Goal: Transaction & Acquisition: Purchase product/service

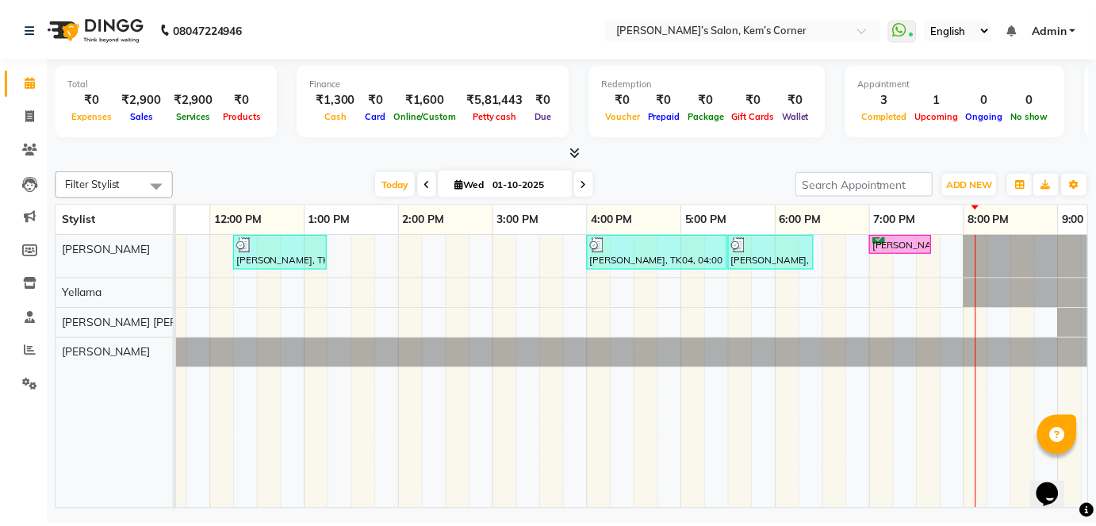
scroll to position [0, 315]
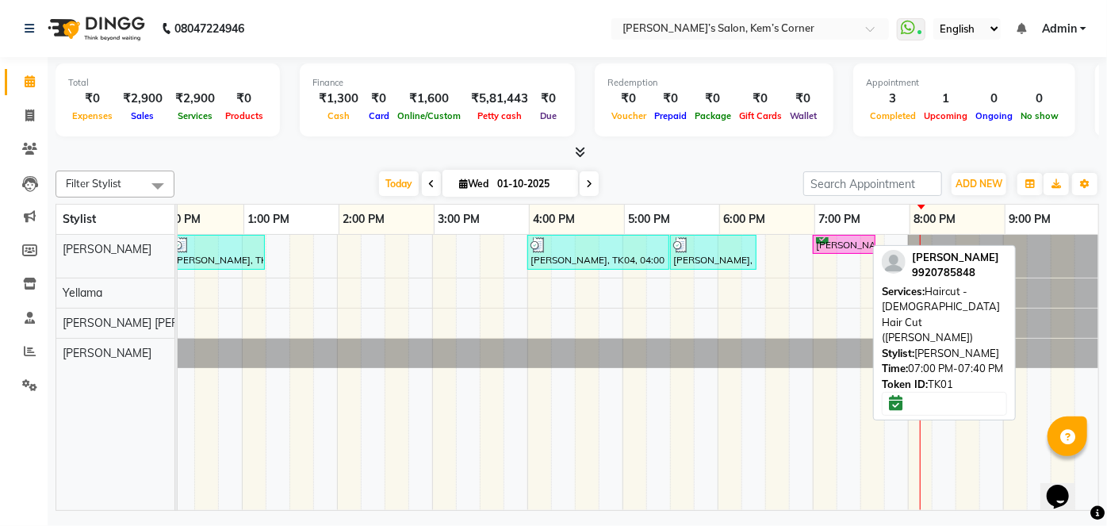
click at [833, 242] on div "[PERSON_NAME], TK01, 07:00 PM-07:40 PM, Haircut - [DEMOGRAPHIC_DATA] Hair Cut (…" at bounding box center [843, 244] width 59 height 15
select select "6"
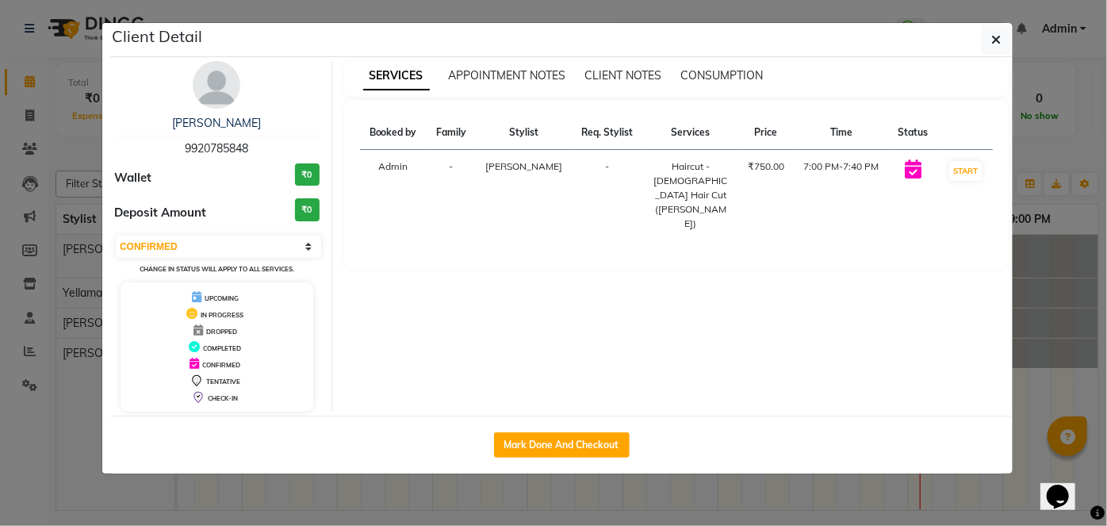
drag, startPoint x: 528, startPoint y: 439, endPoint x: 528, endPoint y: 428, distance: 10.3
click at [528, 435] on button "Mark Done And Checkout" at bounding box center [562, 444] width 136 height 25
select select "6386"
select select "service"
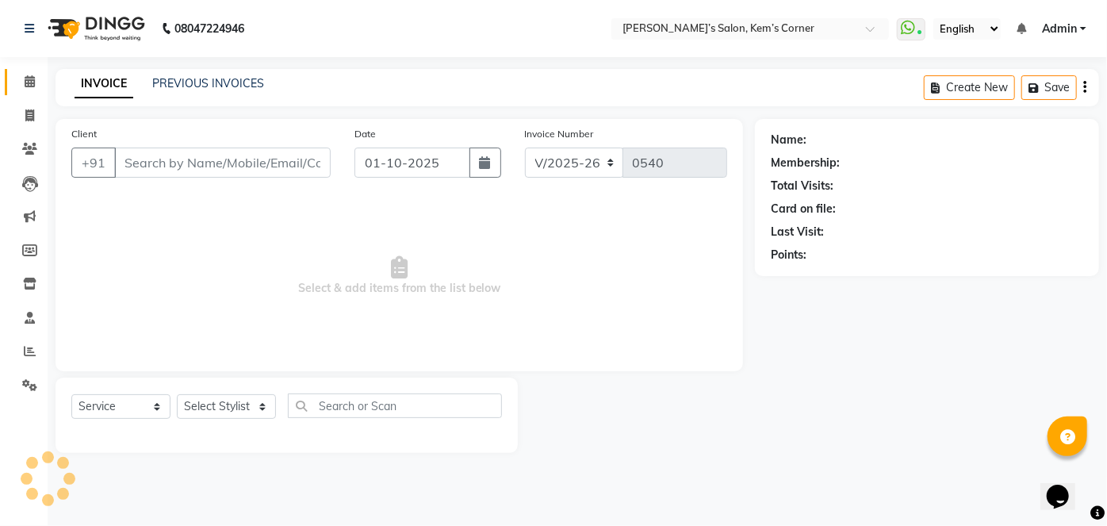
type input "9920785848"
select select "50293"
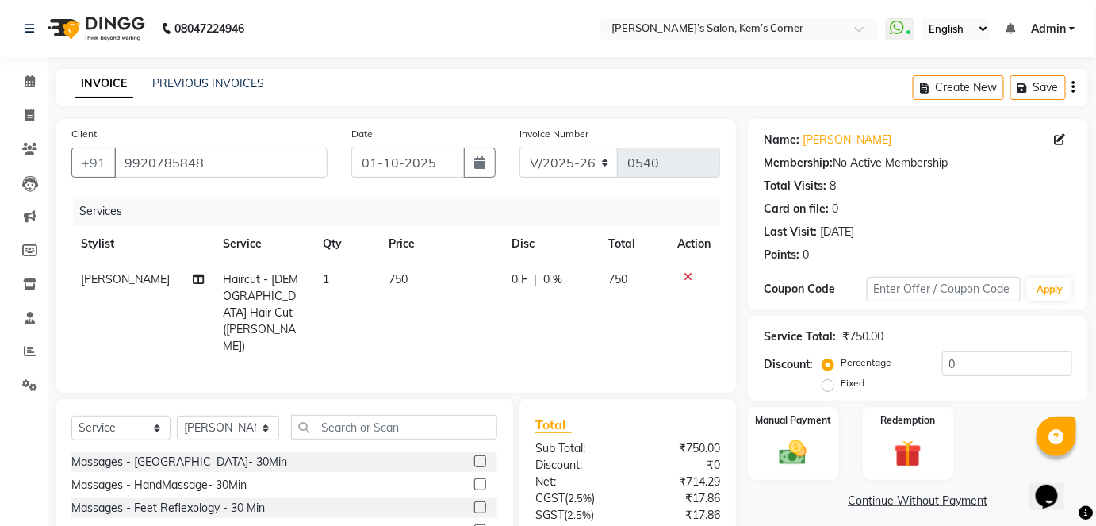
click at [421, 276] on td "750" at bounding box center [440, 313] width 122 height 102
select select "50293"
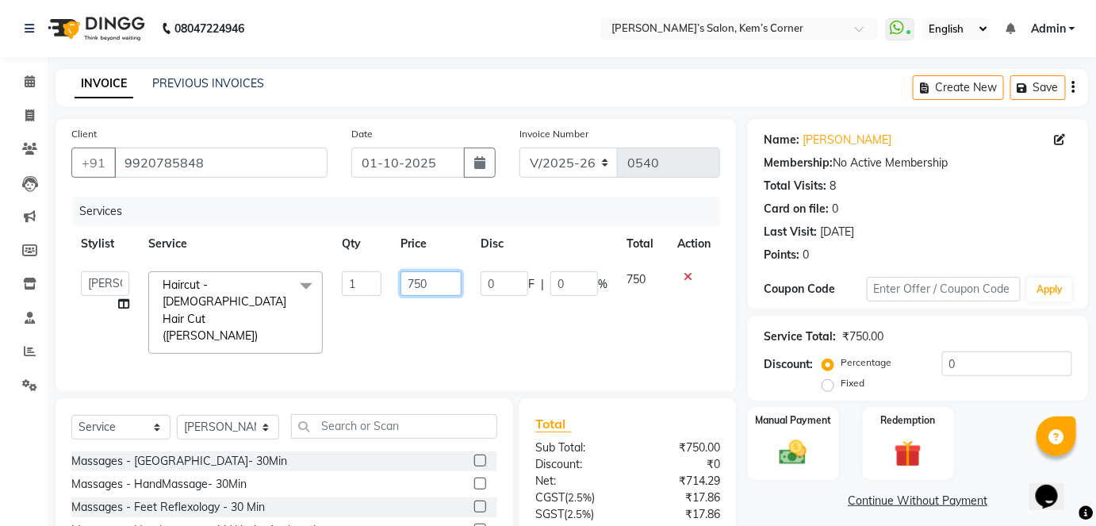
click at [444, 278] on input "750" at bounding box center [430, 283] width 61 height 25
type input "7"
type input "600"
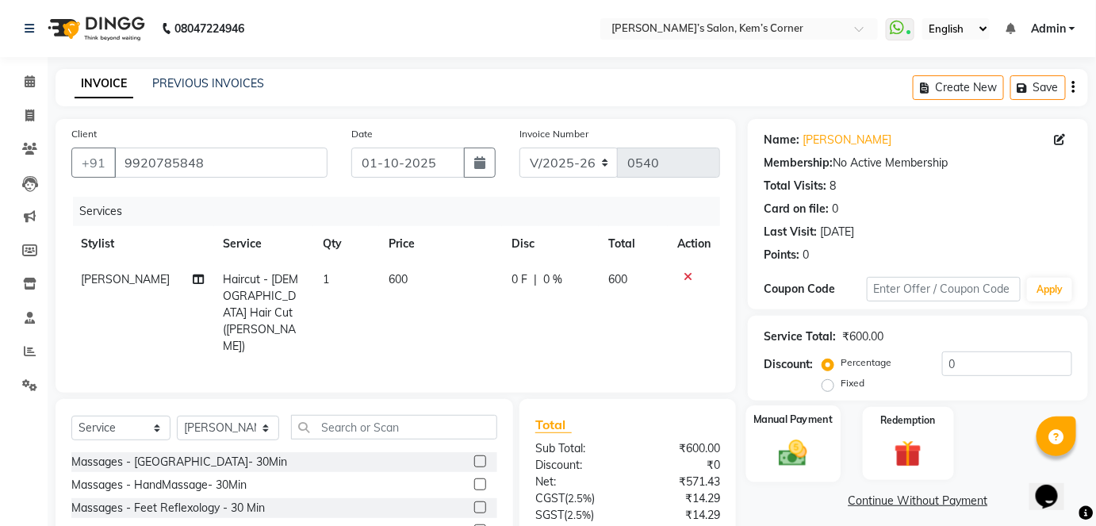
click at [768, 449] on div "Manual Payment" at bounding box center [793, 443] width 94 height 77
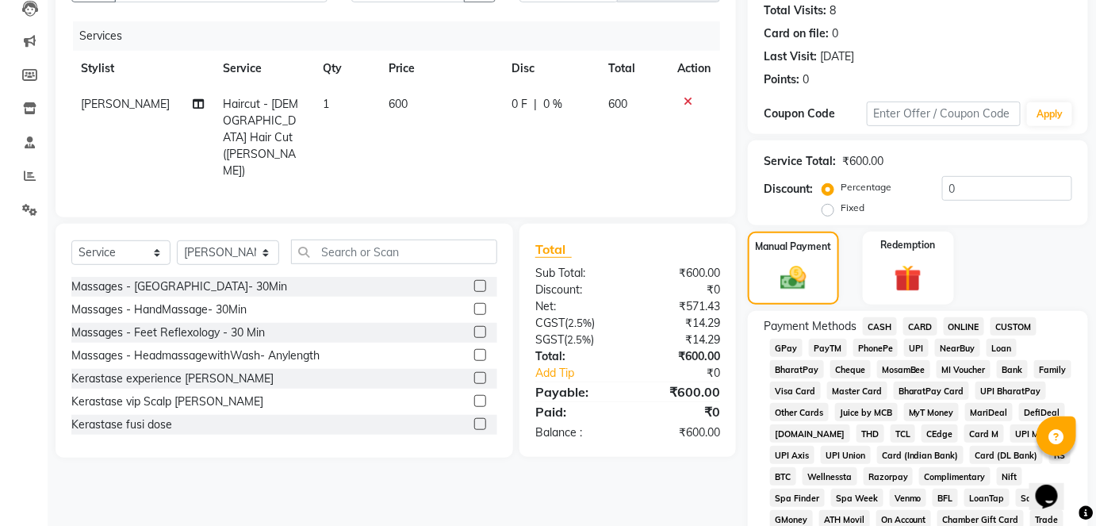
scroll to position [216, 0]
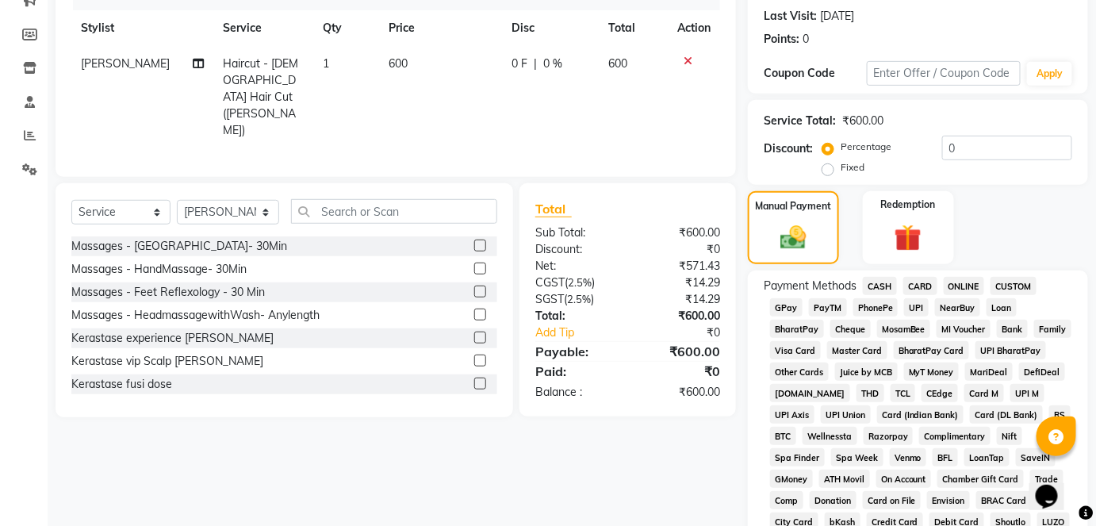
click at [872, 285] on span "CASH" at bounding box center [880, 286] width 34 height 18
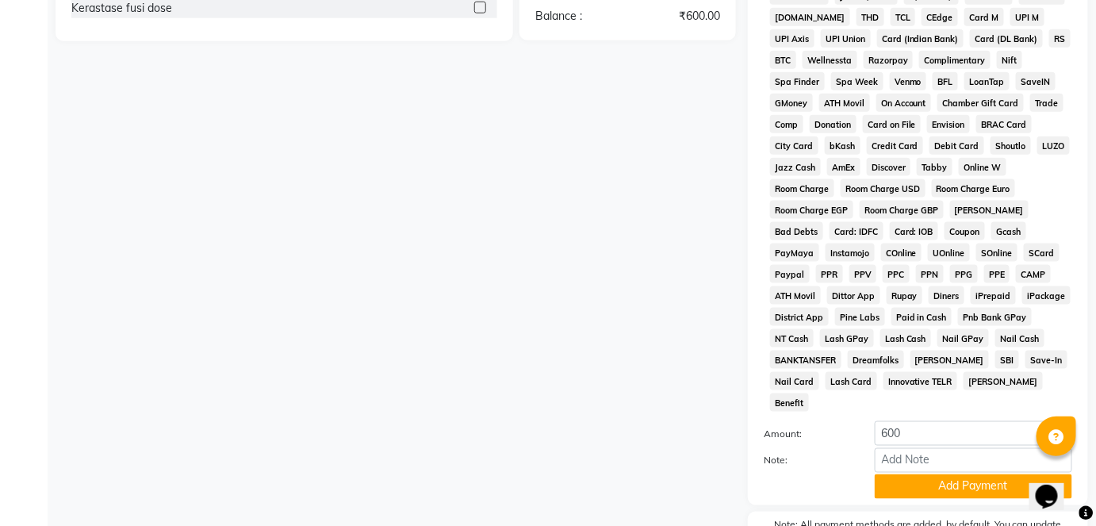
scroll to position [668, 0]
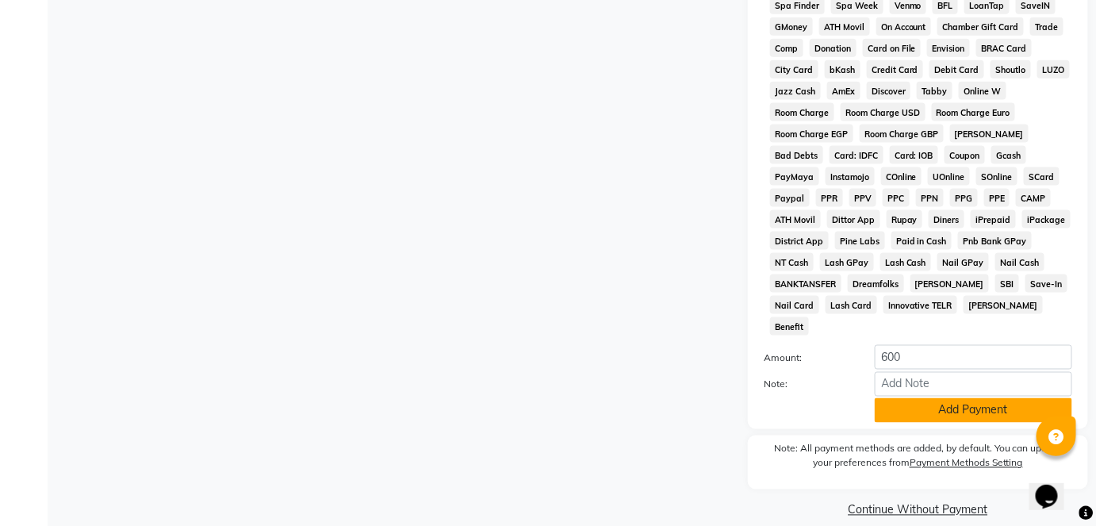
click at [918, 398] on button "Add Payment" at bounding box center [973, 410] width 197 height 25
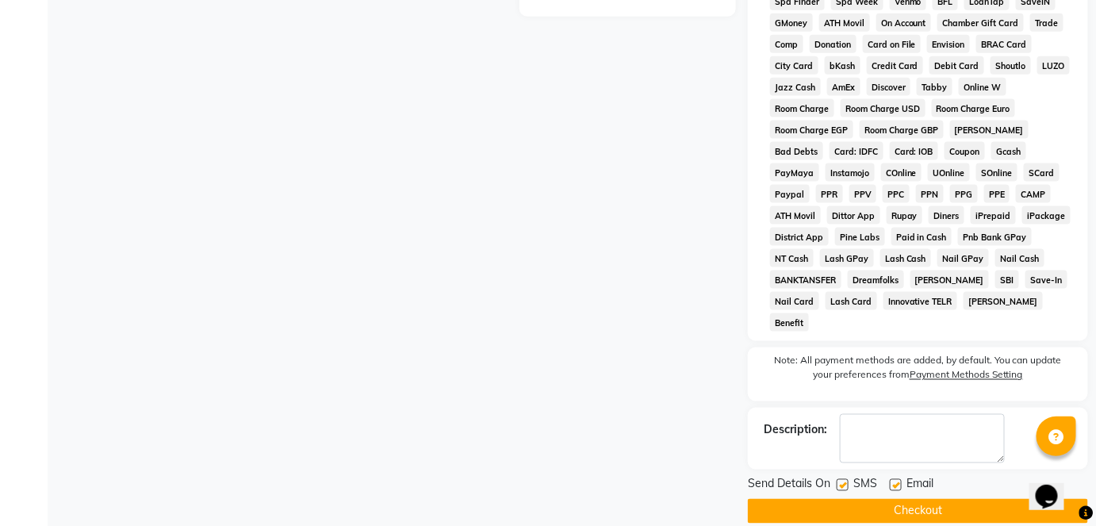
scroll to position [672, 0]
drag, startPoint x: 890, startPoint y: 462, endPoint x: 889, endPoint y: 474, distance: 12.7
click at [890, 478] on label at bounding box center [896, 484] width 12 height 12
click at [890, 480] on input "checkbox" at bounding box center [895, 485] width 10 height 10
checkbox input "false"
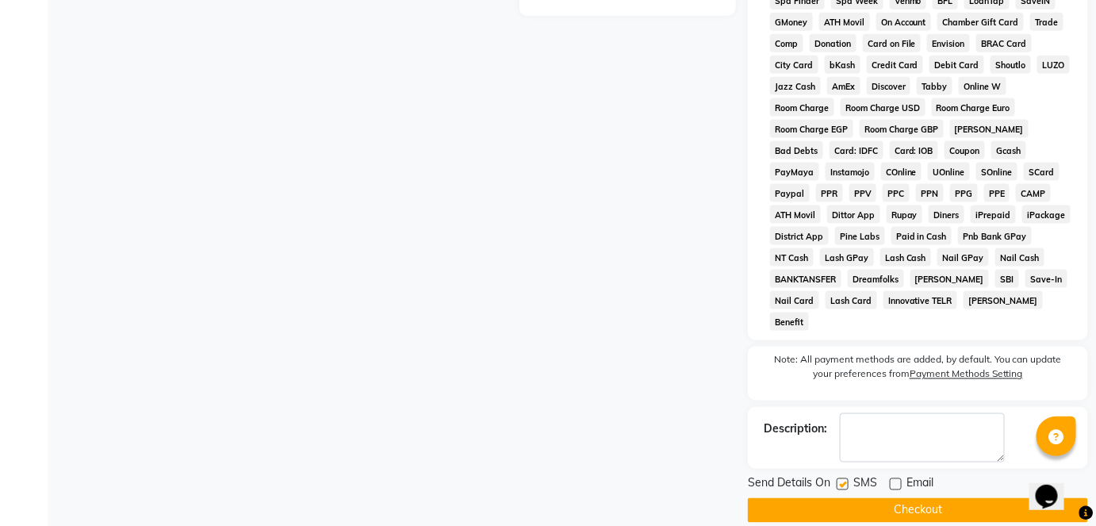
drag, startPoint x: 879, startPoint y: 491, endPoint x: 879, endPoint y: 468, distance: 23.0
click at [879, 475] on div "Send Details On SMS Email Checkout" at bounding box center [918, 499] width 340 height 48
drag, startPoint x: 905, startPoint y: 489, endPoint x: 871, endPoint y: 461, distance: 44.5
click at [885, 498] on button "Checkout" at bounding box center [918, 510] width 340 height 25
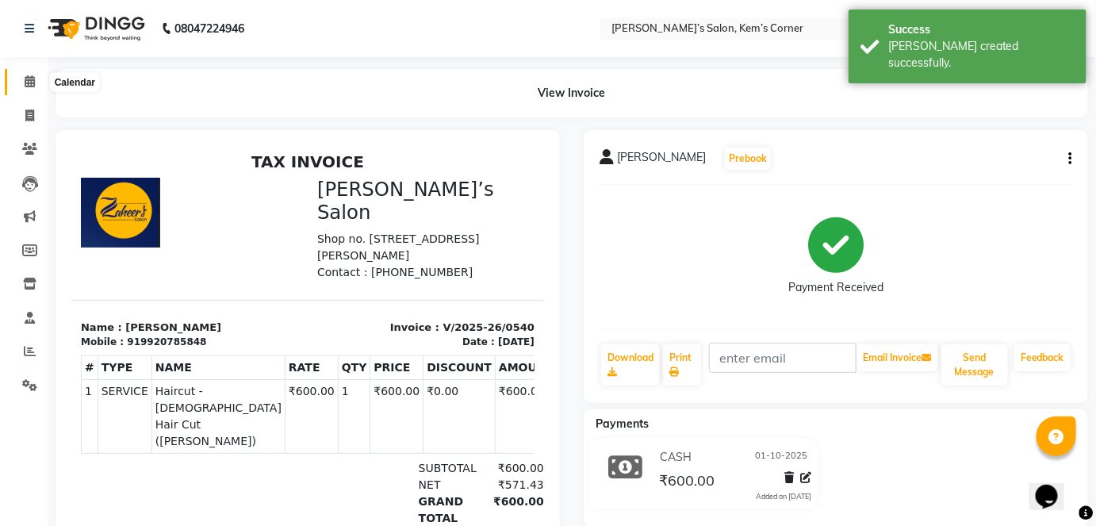
click at [36, 82] on span at bounding box center [30, 82] width 28 height 18
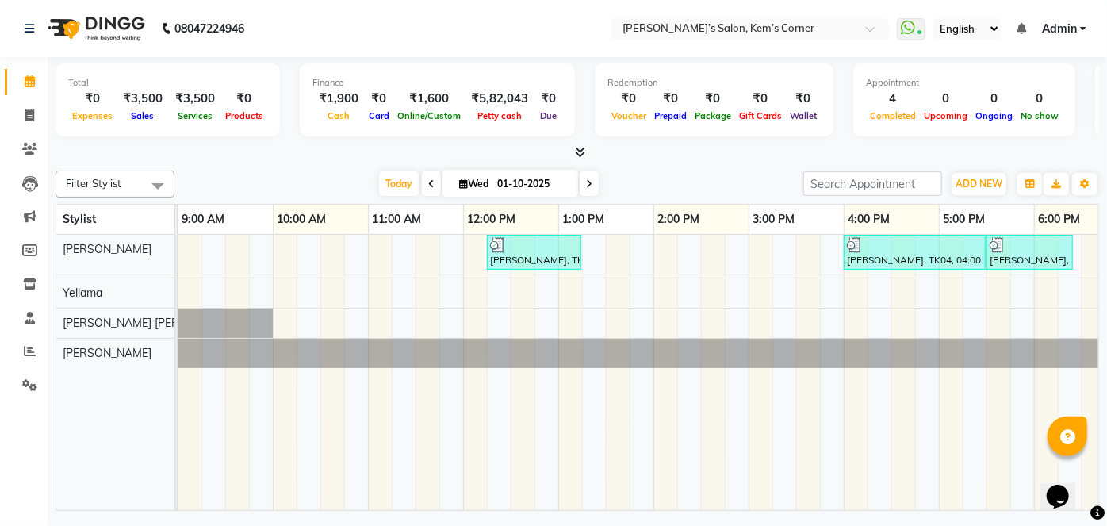
click at [587, 177] on span at bounding box center [589, 183] width 19 height 25
type input "02-10-2025"
